Goal: Task Accomplishment & Management: Manage account settings

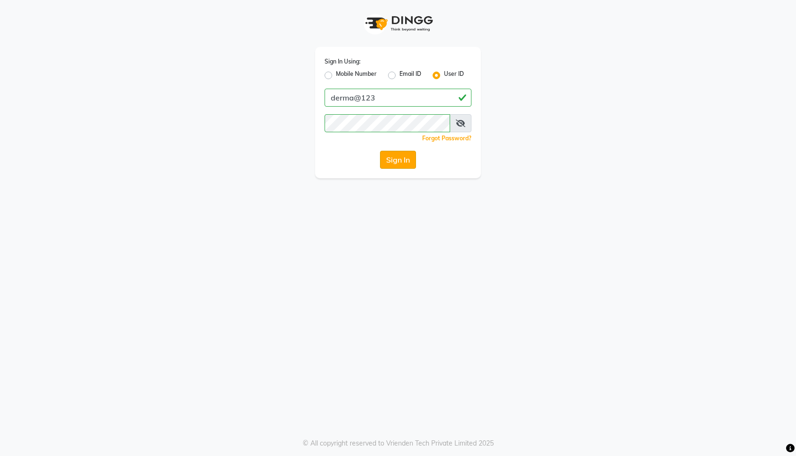
click at [400, 158] on button "Sign In" at bounding box center [398, 160] width 36 height 18
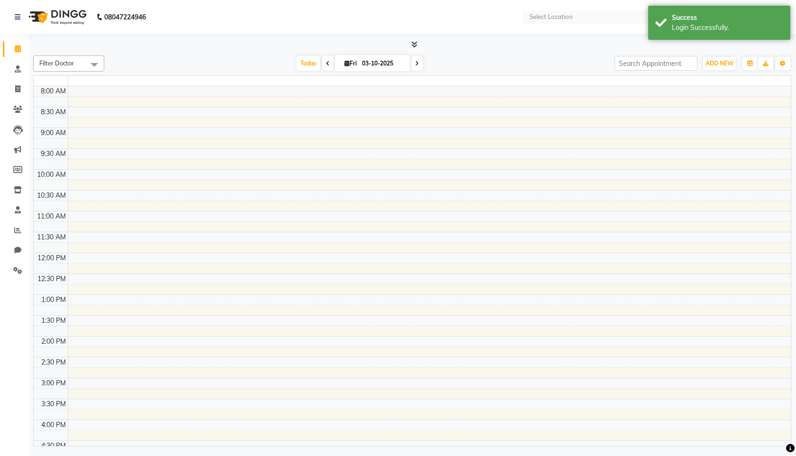
select select "en"
